Goal: Find specific page/section: Find specific page/section

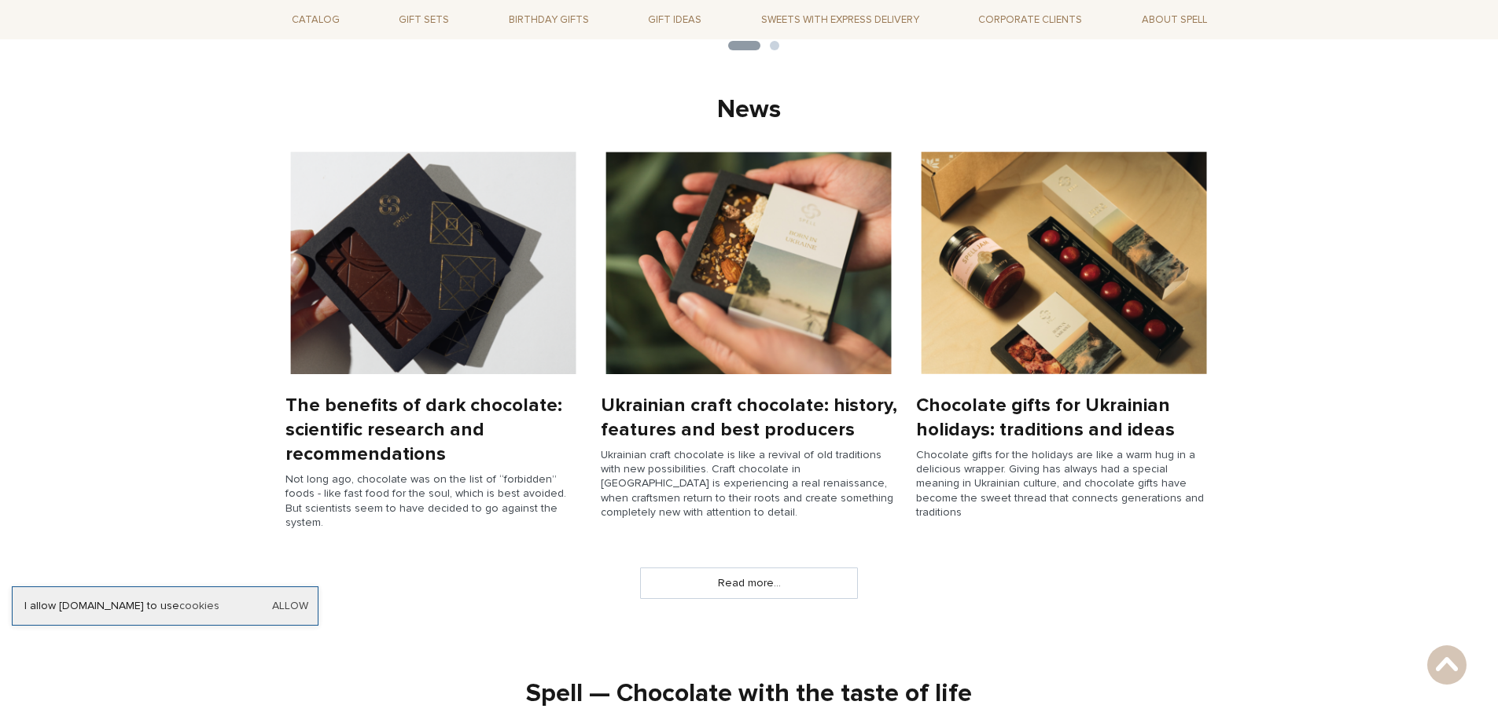
scroll to position [1077, 0]
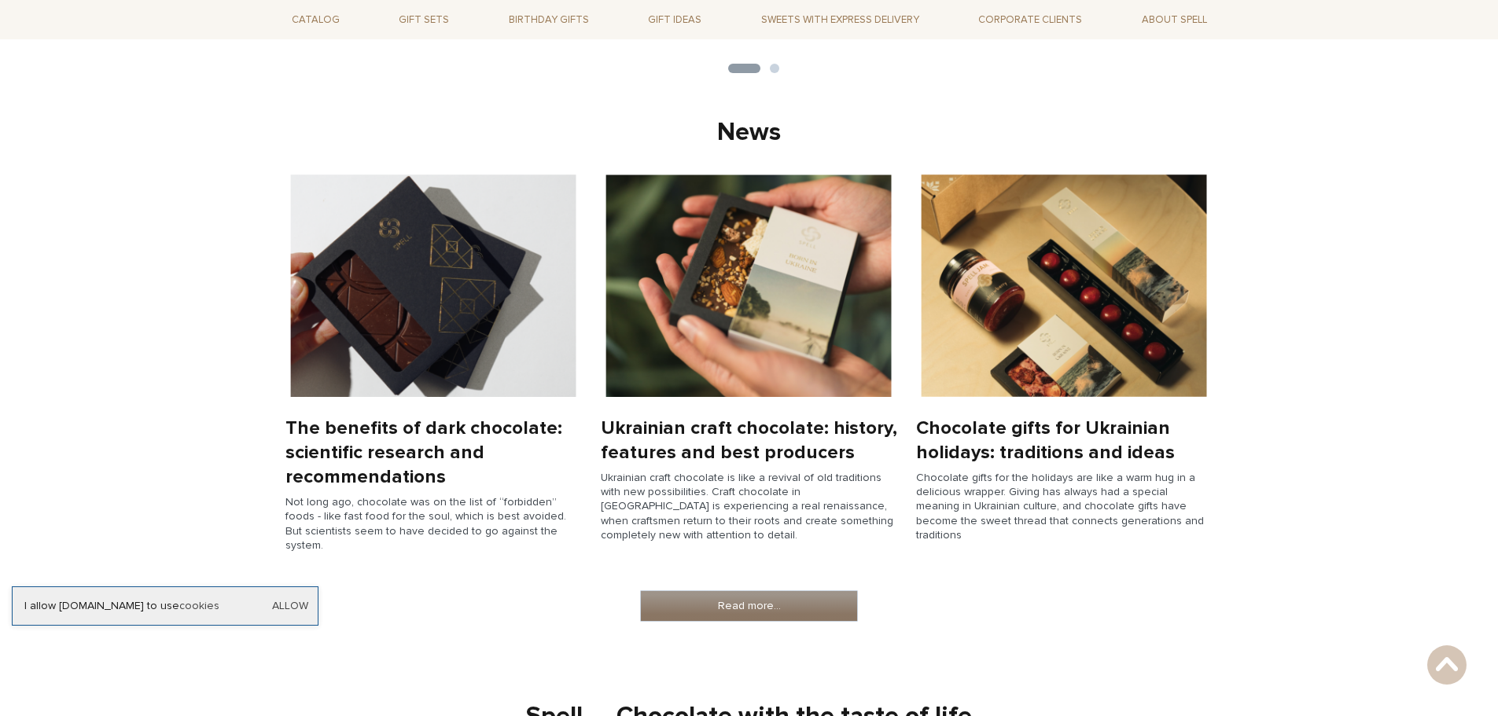
click at [757, 591] on link "Read more..." at bounding box center [749, 606] width 216 height 30
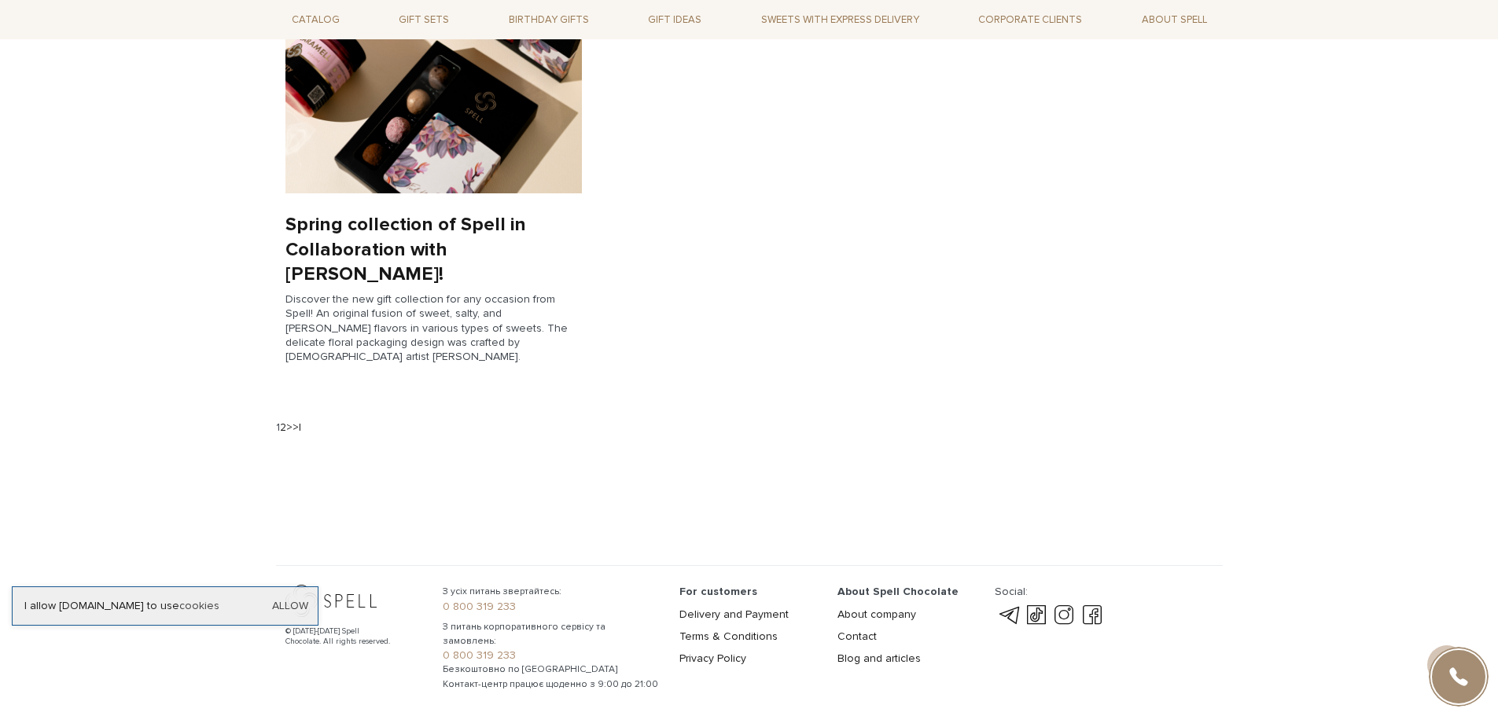
scroll to position [1539, 0]
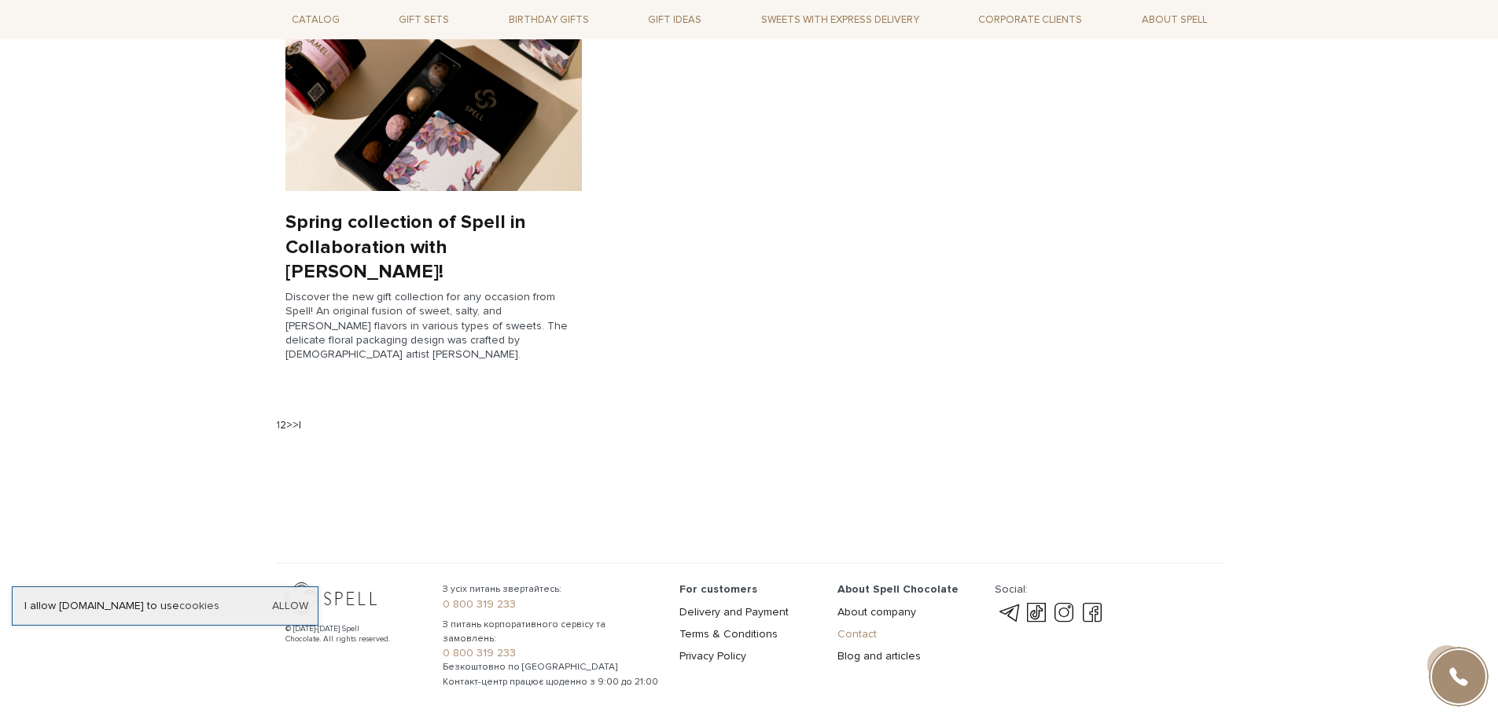
click at [855, 628] on link "Contact" at bounding box center [857, 634] width 39 height 13
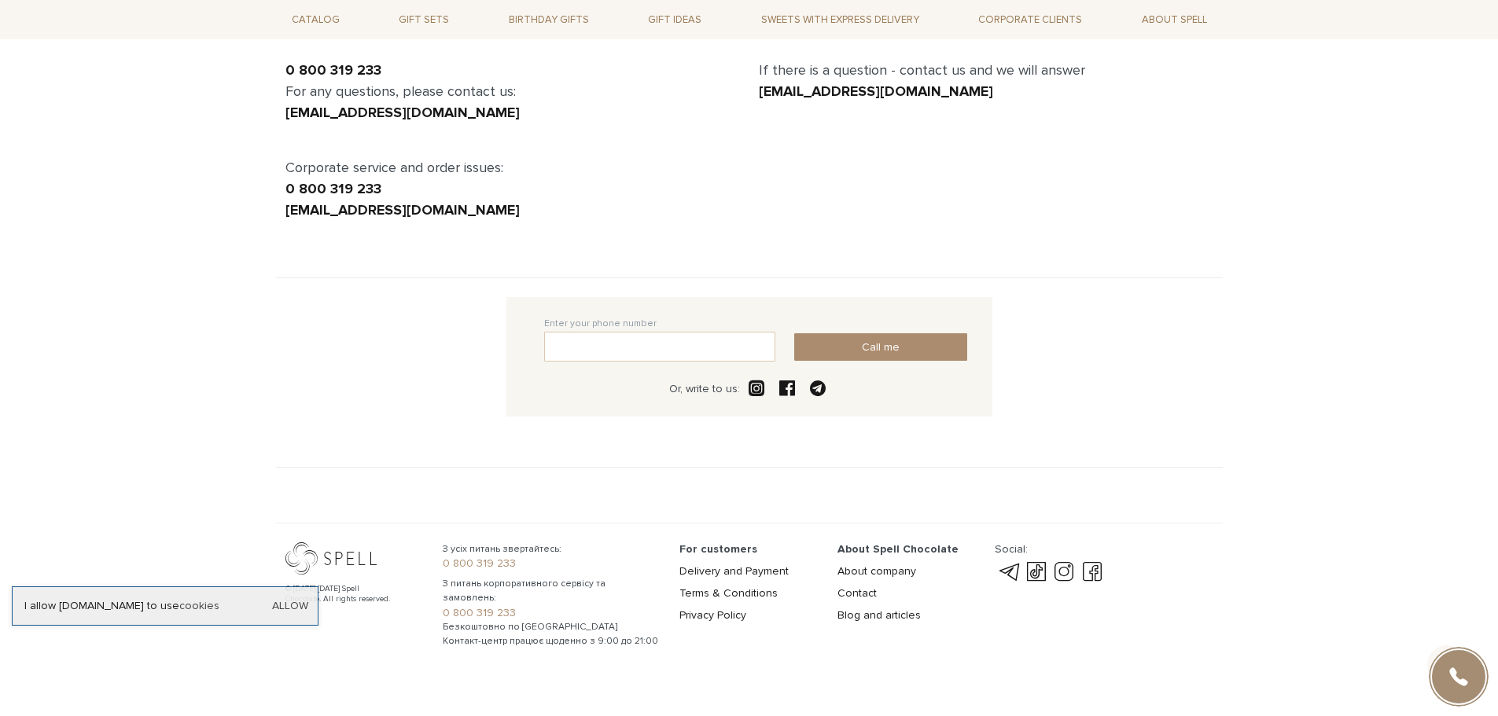
scroll to position [177, 0]
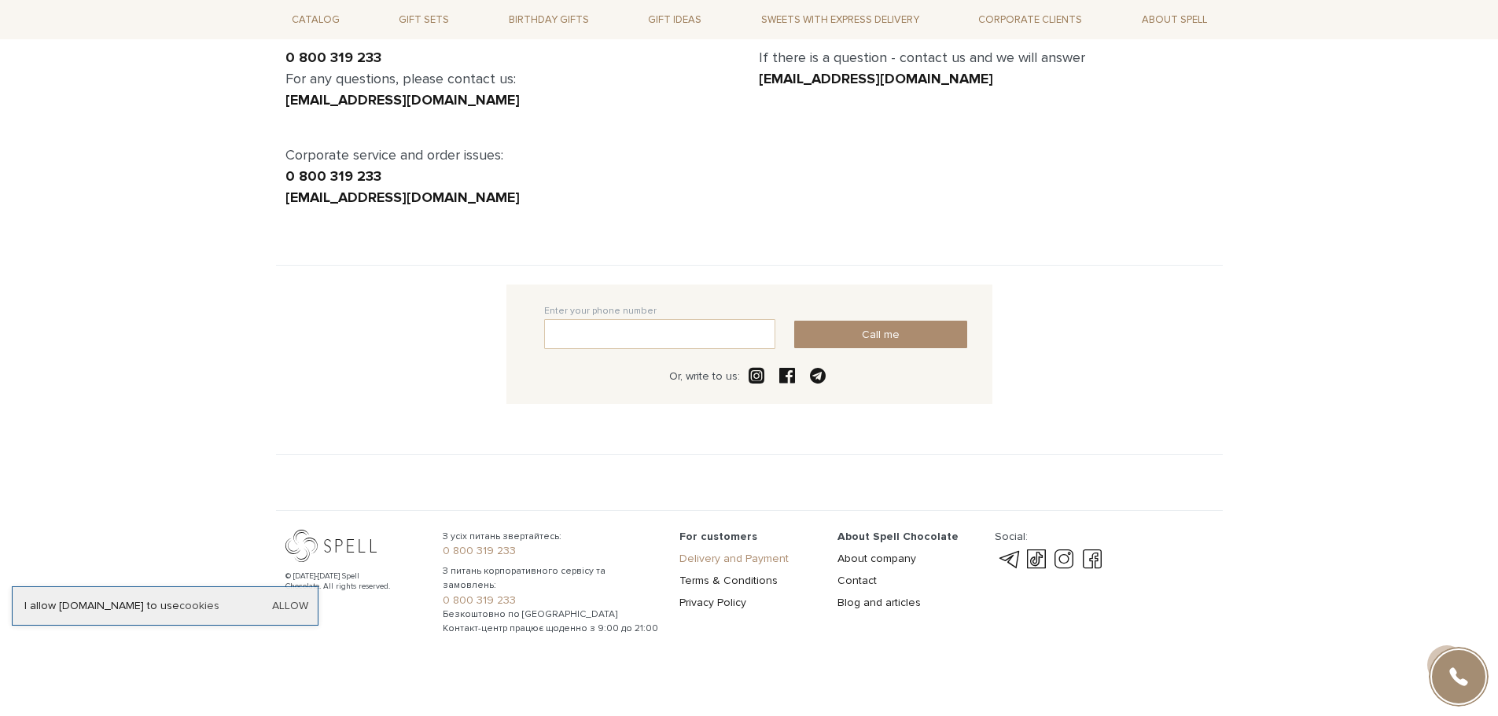
click at [722, 556] on link "Delivery and Payment" at bounding box center [733, 558] width 109 height 13
